Goal: Information Seeking & Learning: Check status

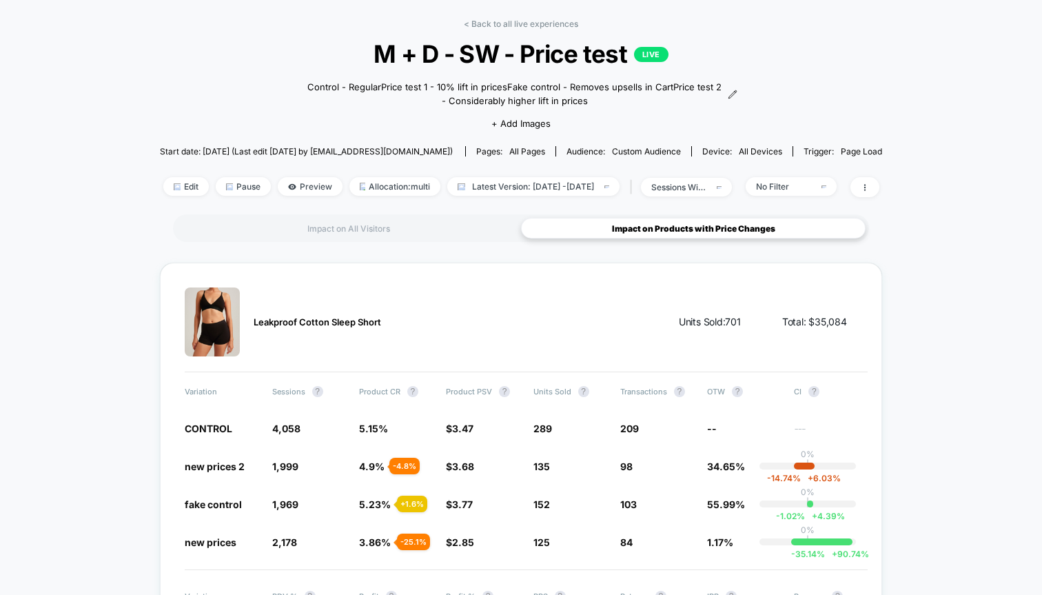
scroll to position [83, 0]
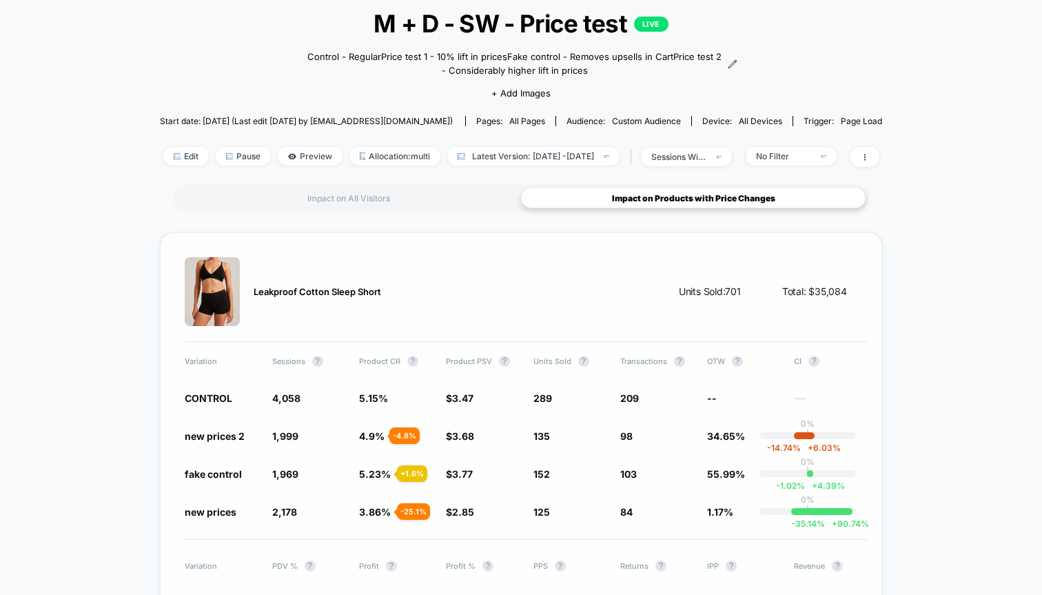
click at [259, 290] on span "Leakproof Cotton Sleep Short" at bounding box center [317, 291] width 127 height 11
click at [349, 185] on div "Impact on All Visitors Impact on Products with Price Changes" at bounding box center [521, 198] width 696 height 28
click at [329, 204] on div "Impact on All Visitors" at bounding box center [348, 197] width 344 height 21
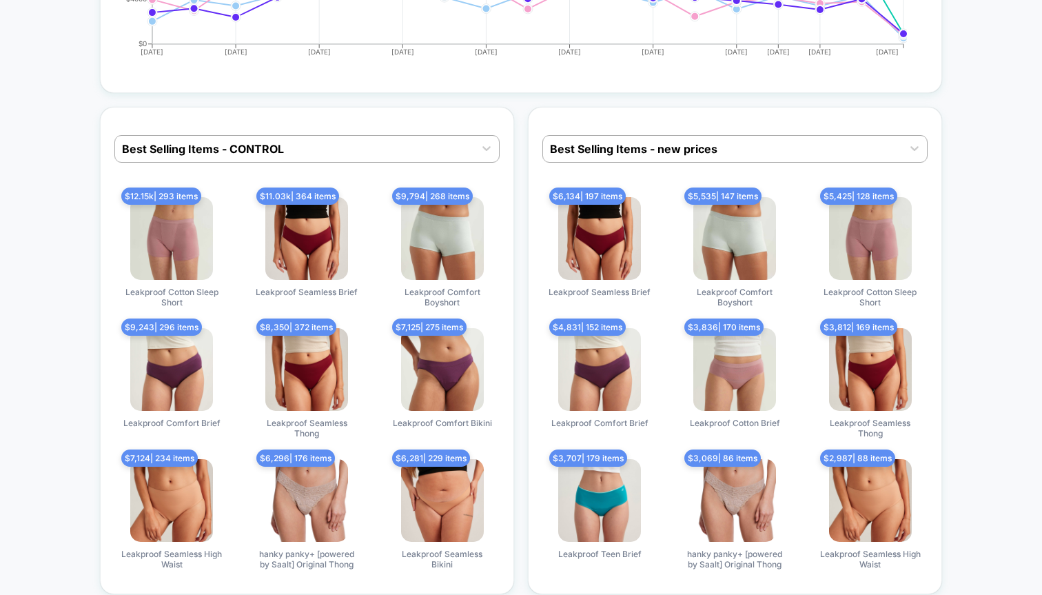
scroll to position [4137, 0]
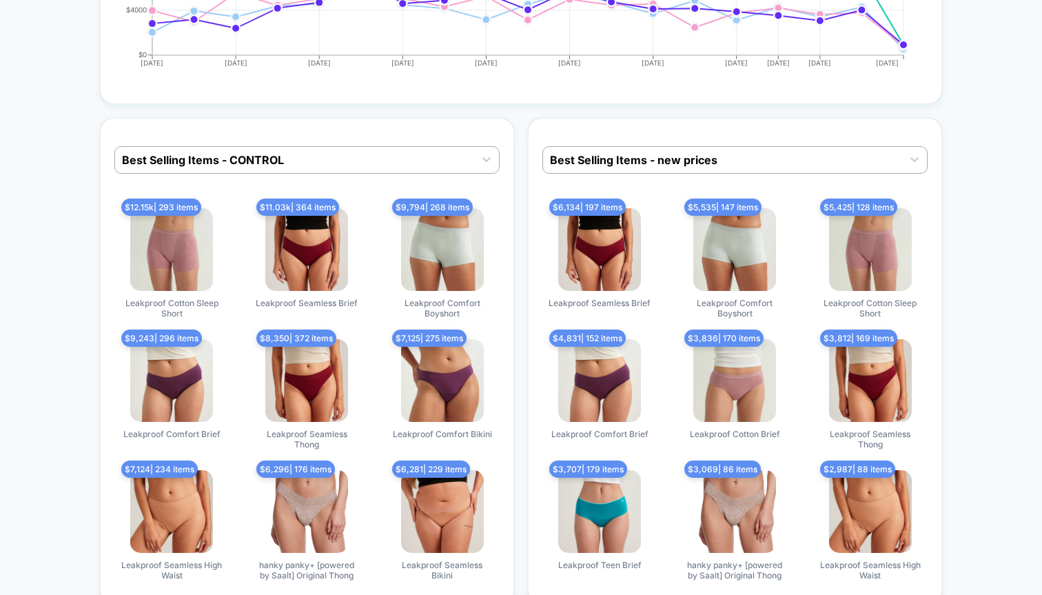
click at [181, 239] on img at bounding box center [171, 249] width 83 height 83
click at [179, 300] on span "Leakproof Cotton Sleep Short" at bounding box center [171, 308] width 103 height 21
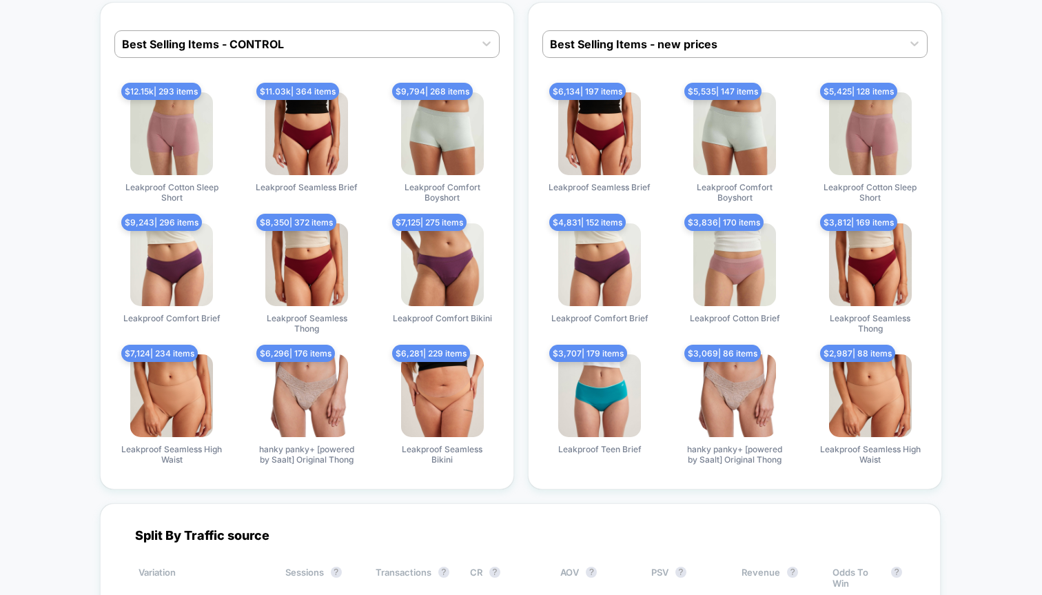
scroll to position [4002, 0]
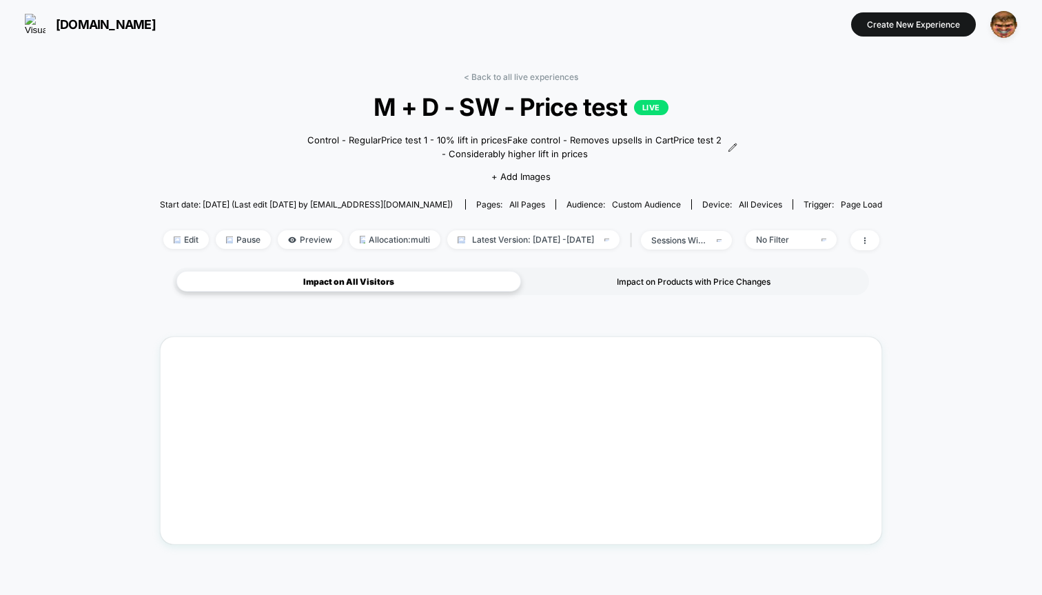
click at [641, 289] on div "Impact on Products with Price Changes" at bounding box center [693, 281] width 344 height 21
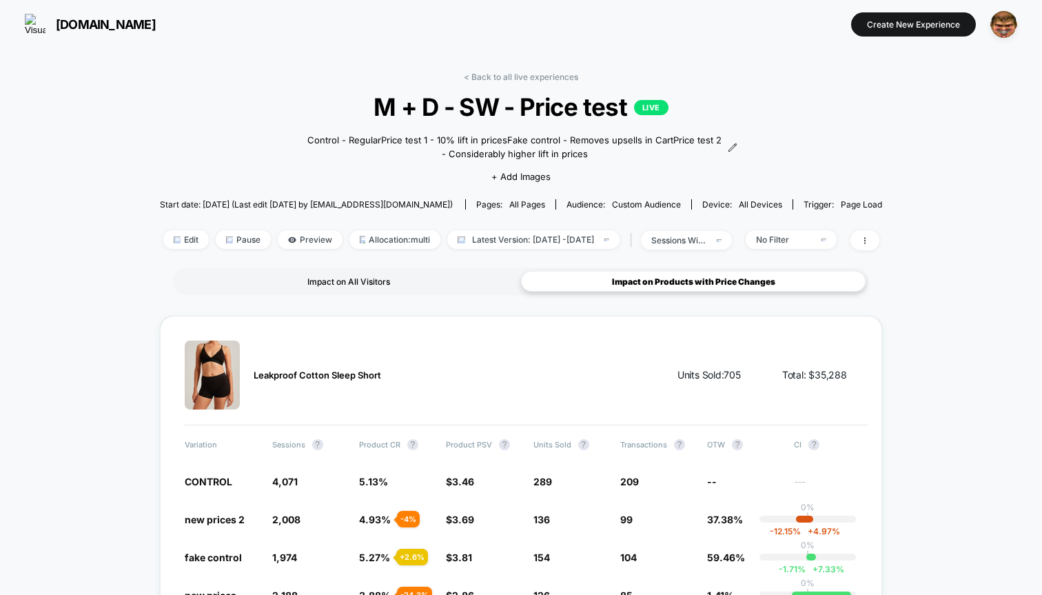
click at [332, 283] on div "Impact on All Visitors" at bounding box center [348, 281] width 344 height 21
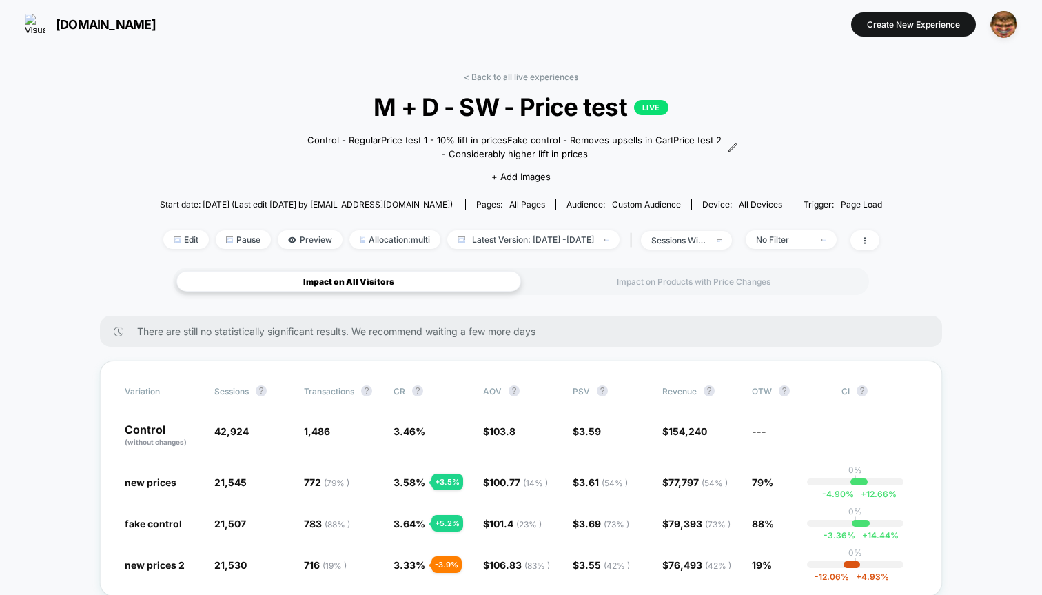
scroll to position [161, 0]
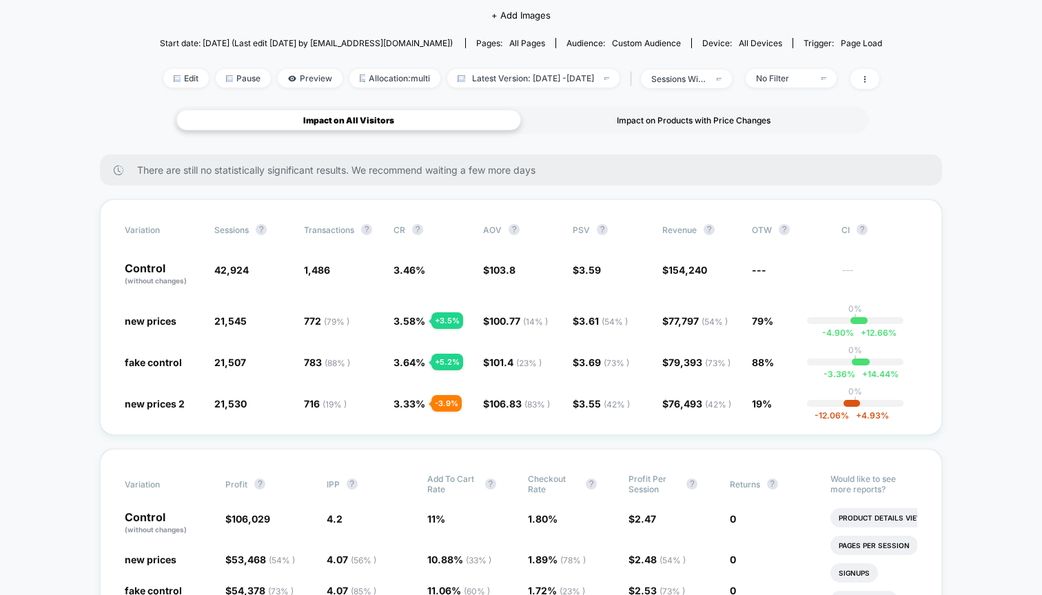
click at [716, 127] on div "Impact on Products with Price Changes" at bounding box center [693, 120] width 344 height 21
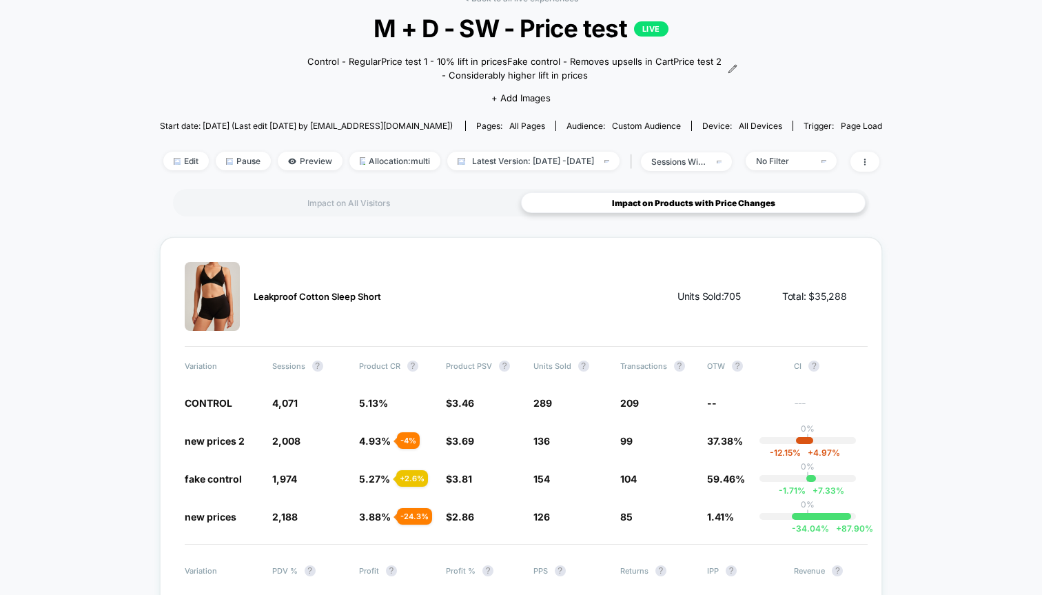
scroll to position [0, 0]
